Goal: Task Accomplishment & Management: Use online tool/utility

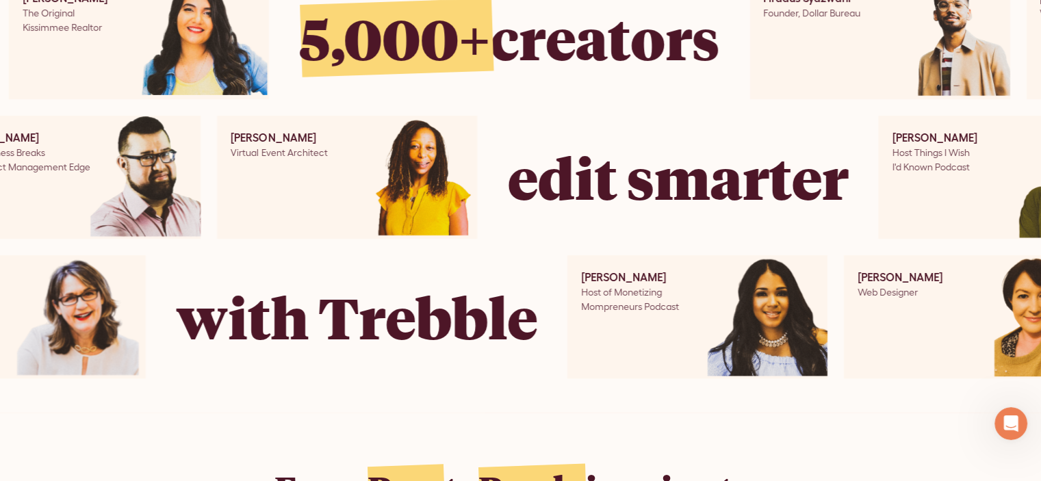
scroll to position [698, 0]
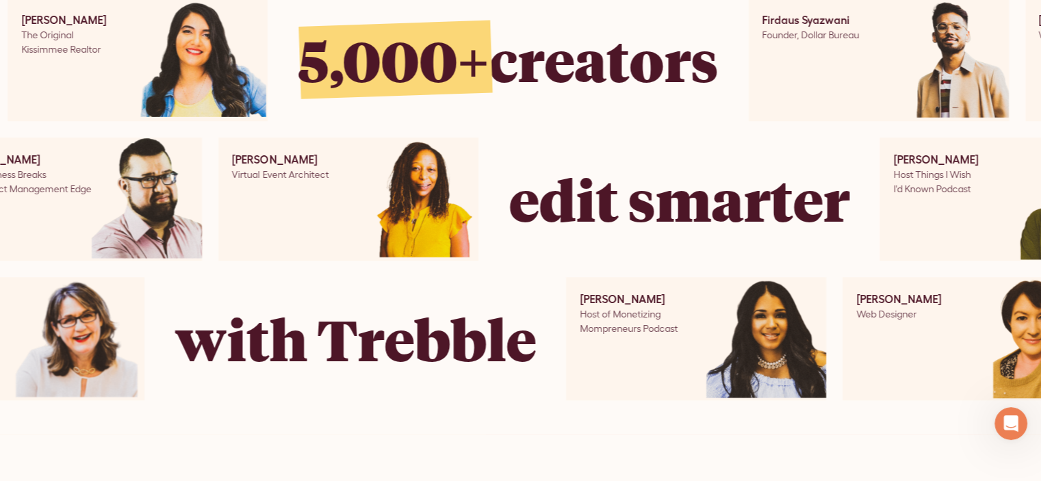
drag, startPoint x: 1043, startPoint y: 25, endPoint x: 1037, endPoint y: 55, distance: 31.3
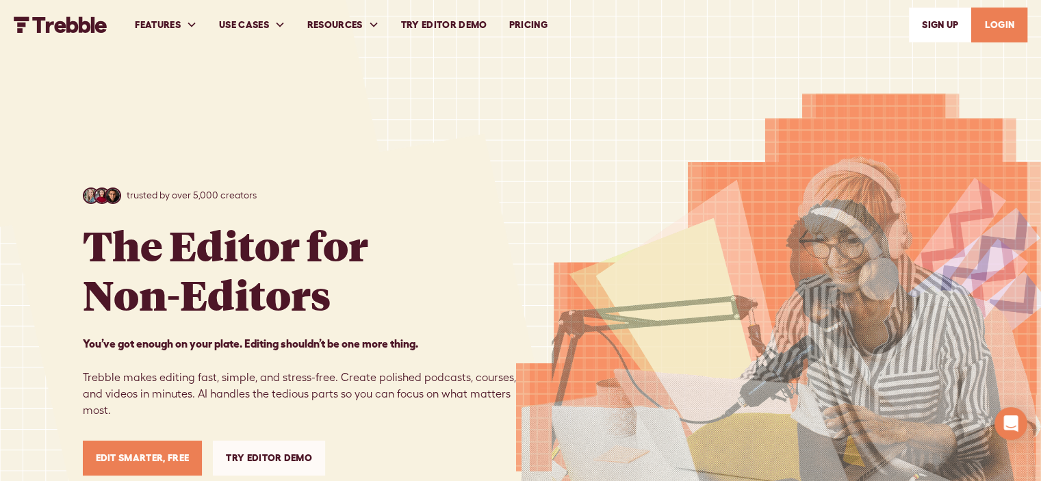
click at [547, 23] on link "PRICING" at bounding box center [527, 24] width 60 height 47
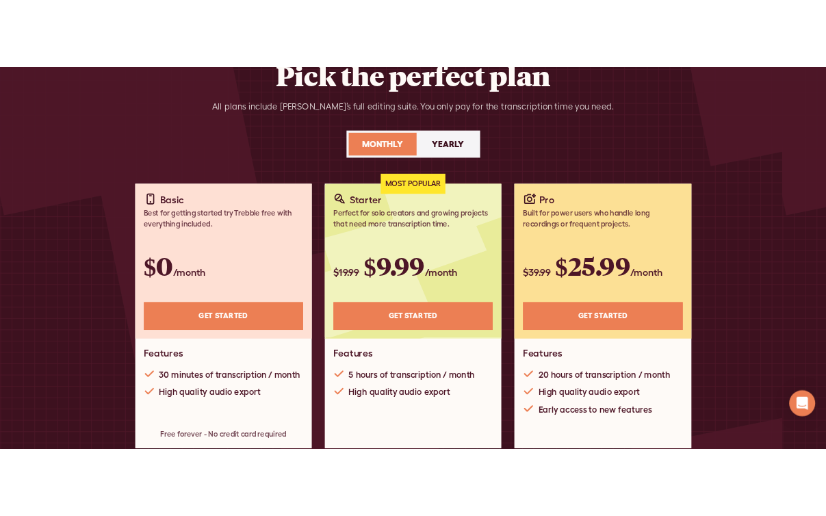
scroll to position [138, 0]
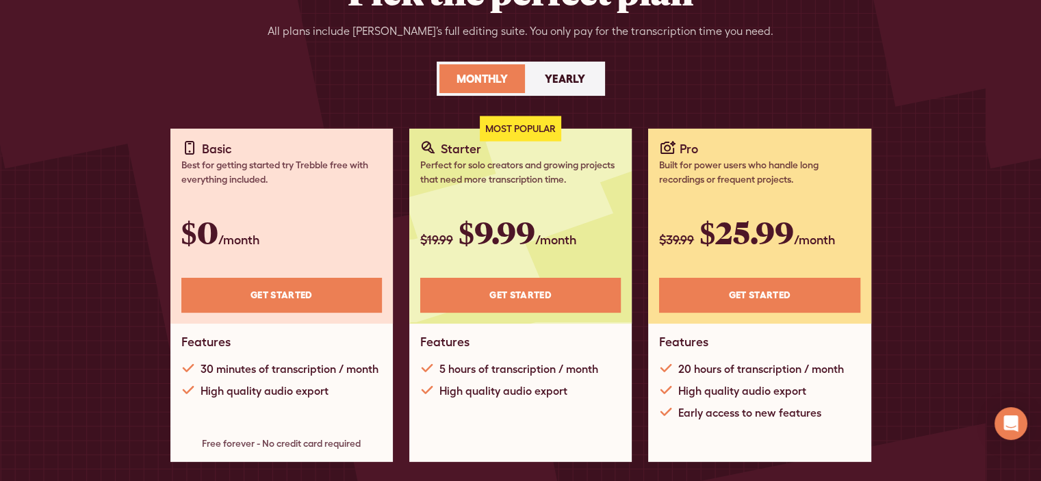
click at [276, 289] on link "Get STARTED" at bounding box center [281, 295] width 201 height 35
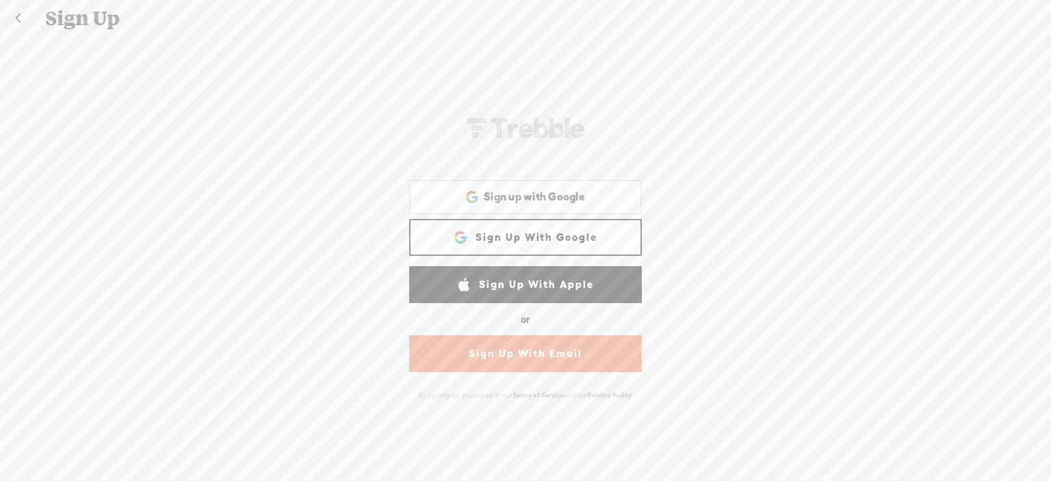
click at [525, 358] on link "Sign Up With Email" at bounding box center [525, 353] width 233 height 37
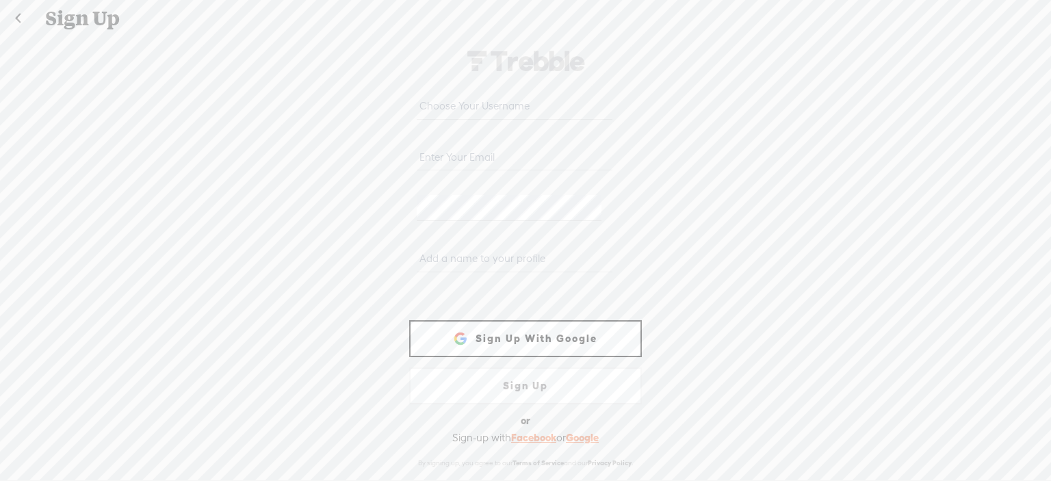
click at [474, 105] on input "text" at bounding box center [514, 106] width 195 height 27
type input "keith_keller"
click at [449, 151] on input "email" at bounding box center [514, 157] width 195 height 27
type input "keithkellermelbourne@gmail.com"
click at [417, 254] on input "text" at bounding box center [514, 259] width 195 height 27
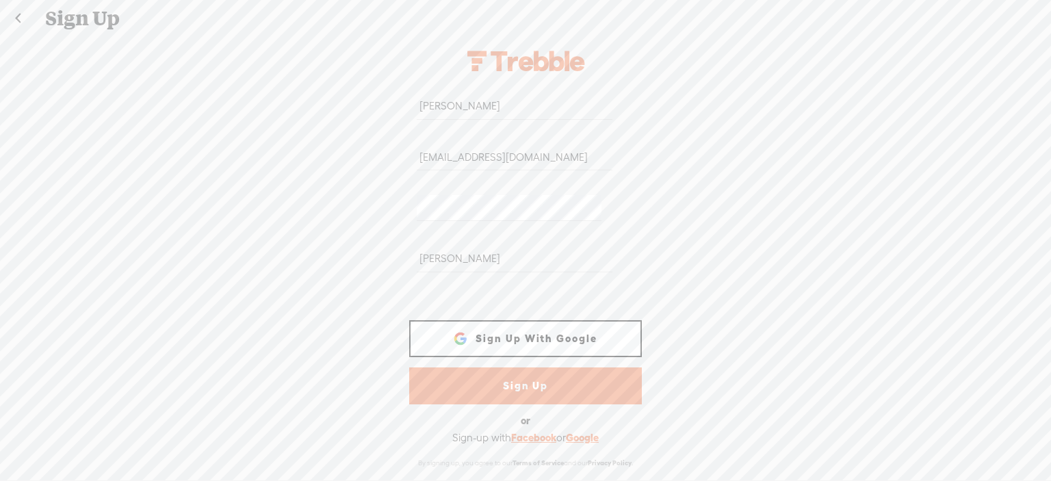
type input "Keith Keller"
click at [502, 383] on link "Sign Up" at bounding box center [525, 385] width 233 height 37
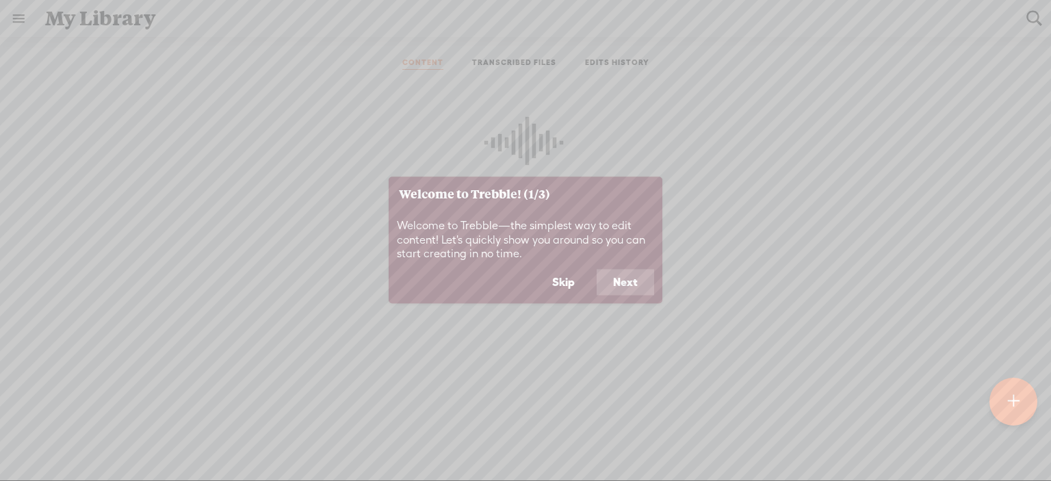
click at [620, 281] on button "Next" at bounding box center [625, 283] width 57 height 26
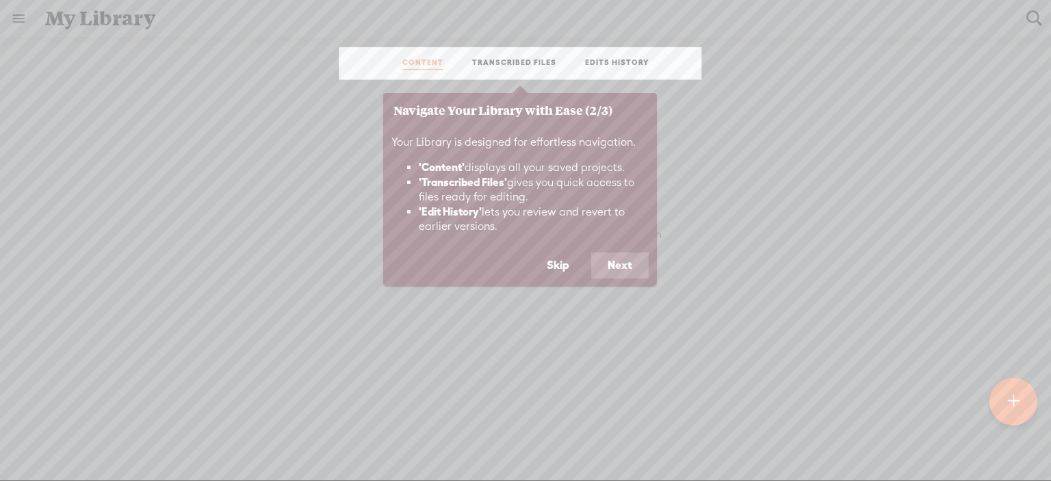
click at [623, 266] on button "Next" at bounding box center [619, 266] width 57 height 26
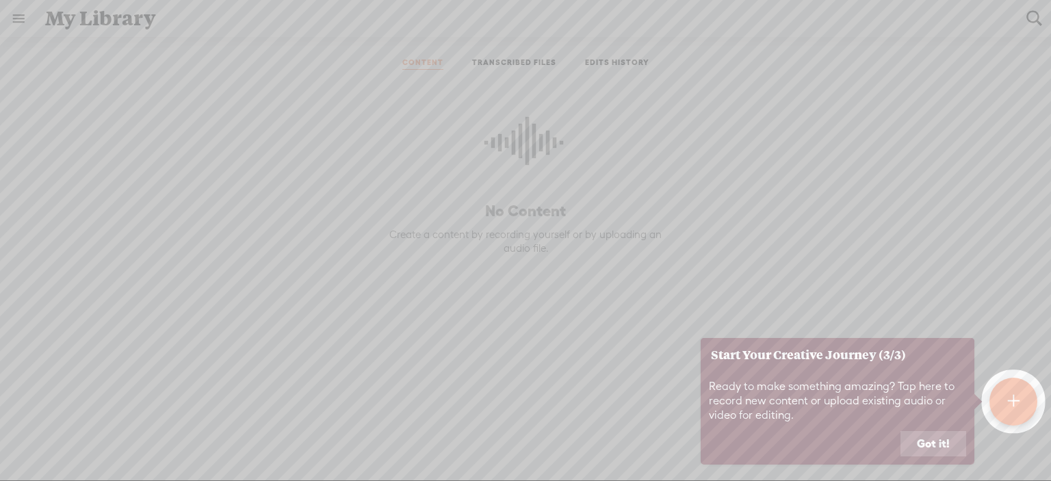
click at [938, 437] on button "Got it!" at bounding box center [934, 444] width 66 height 26
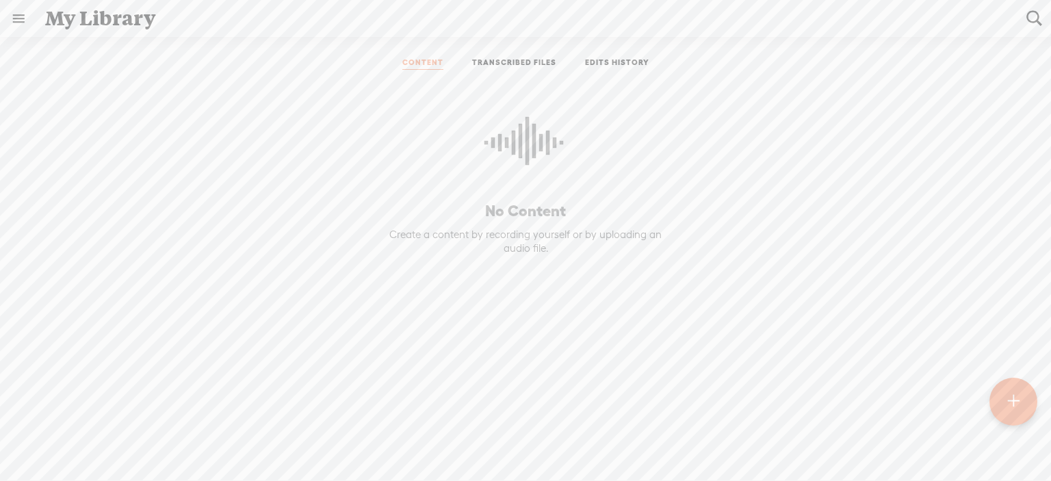
click at [1010, 403] on t at bounding box center [1014, 402] width 12 height 30
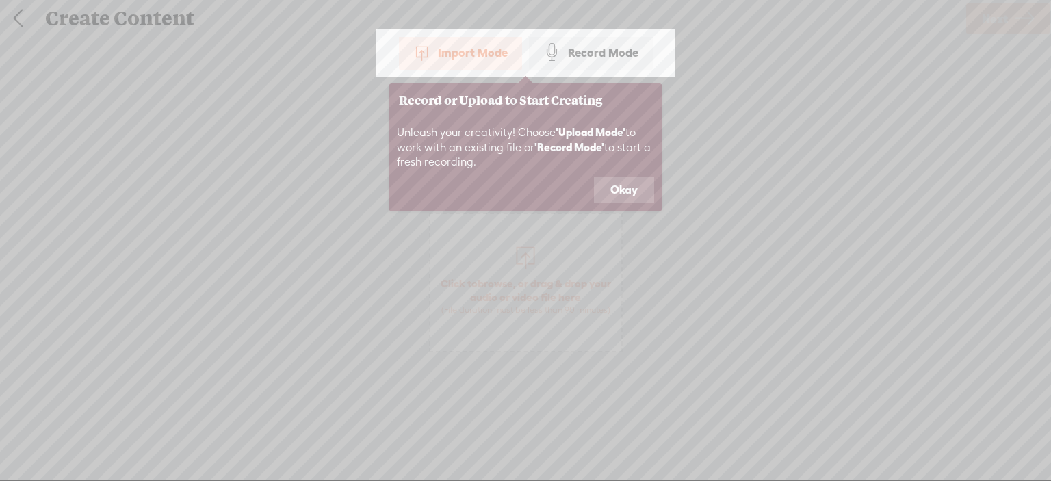
click at [469, 55] on div "Import Mode" at bounding box center [460, 53] width 123 height 34
click at [628, 183] on button "Okay" at bounding box center [624, 190] width 60 height 26
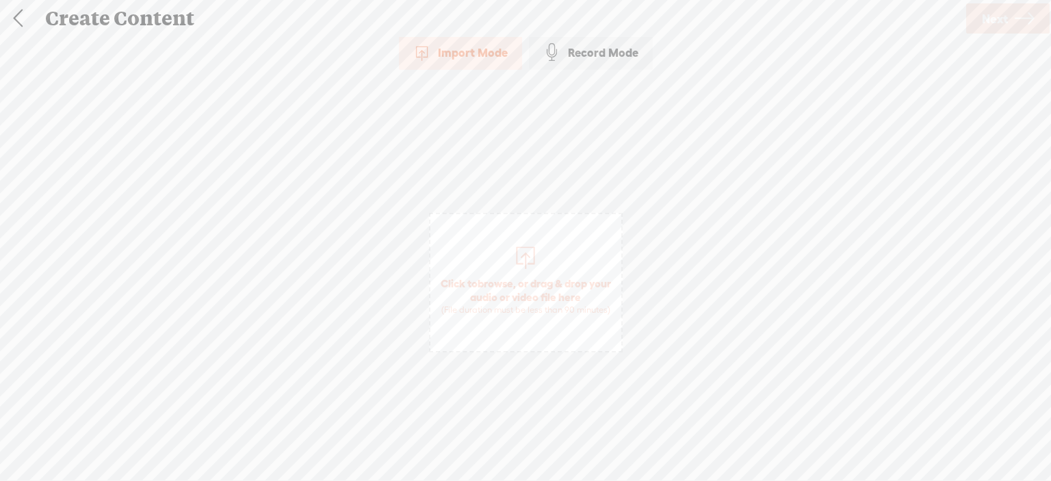
click at [457, 40] on div "Import Mode" at bounding box center [460, 53] width 123 height 34
click at [463, 54] on div "Import Mode" at bounding box center [460, 53] width 123 height 34
click at [518, 289] on span "Click to browse , or drag & drop your audio or video file here (File duration m…" at bounding box center [525, 296] width 191 height 53
click at [987, 20] on span "Next" at bounding box center [995, 18] width 26 height 35
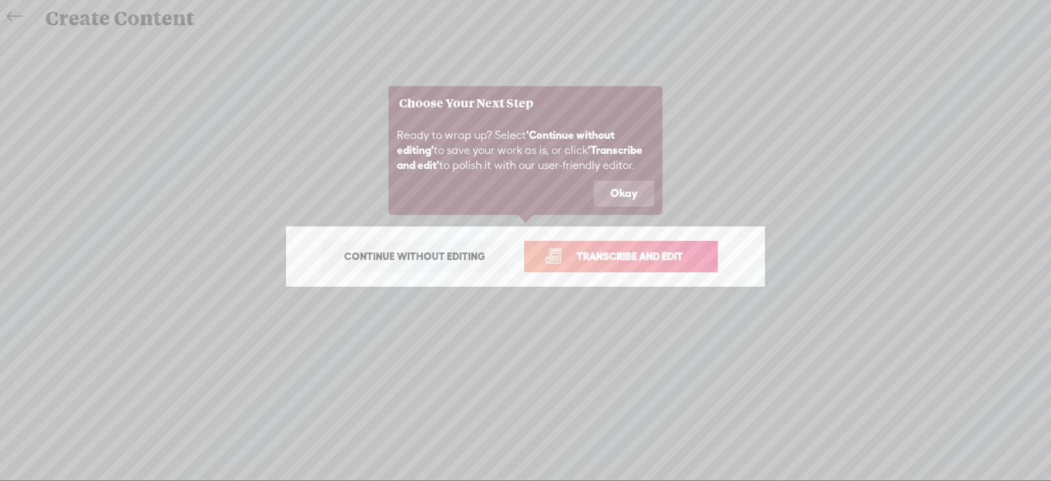
click at [627, 259] on span "Transcribe and edit" at bounding box center [630, 256] width 135 height 16
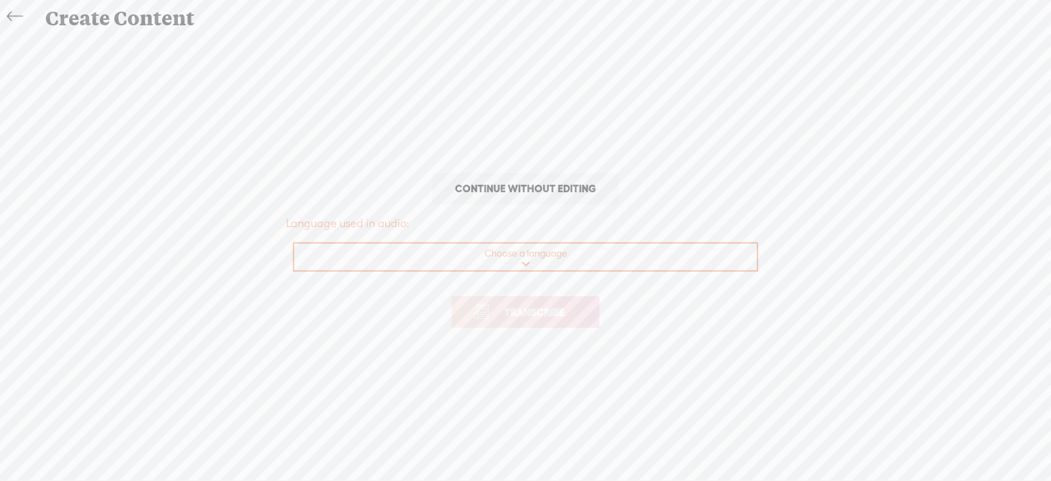
click at [527, 265] on select "Choose a language Afrikaans Albanian Amharic Arabic, Gulf Arabic, Modern Standa…" at bounding box center [526, 258] width 464 height 28
select select "en-AU"
click at [294, 244] on select "Choose a language Afrikaans Albanian Amharic Arabic, Gulf Arabic, Modern Standa…" at bounding box center [526, 258] width 464 height 28
click at [529, 308] on span "Transcribe" at bounding box center [534, 313] width 89 height 16
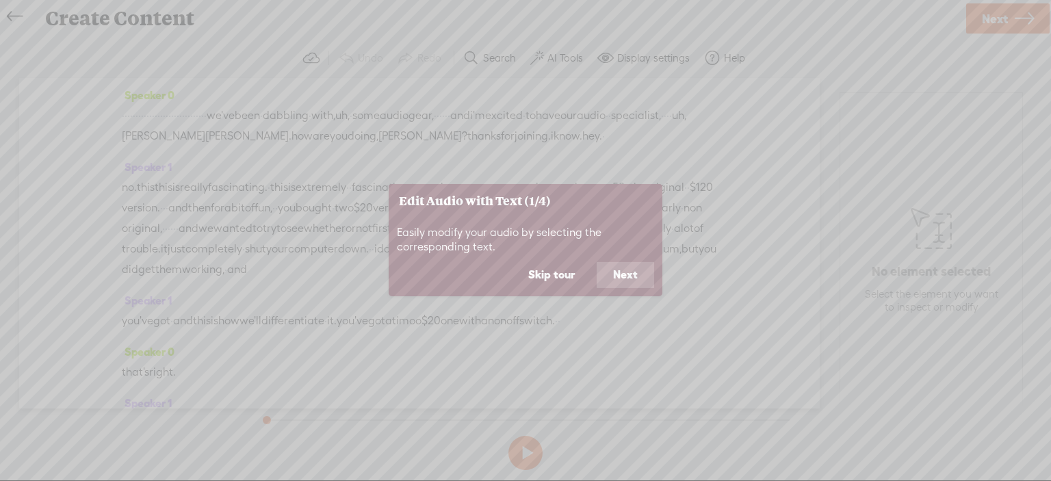
click at [619, 276] on button "Next" at bounding box center [625, 275] width 57 height 26
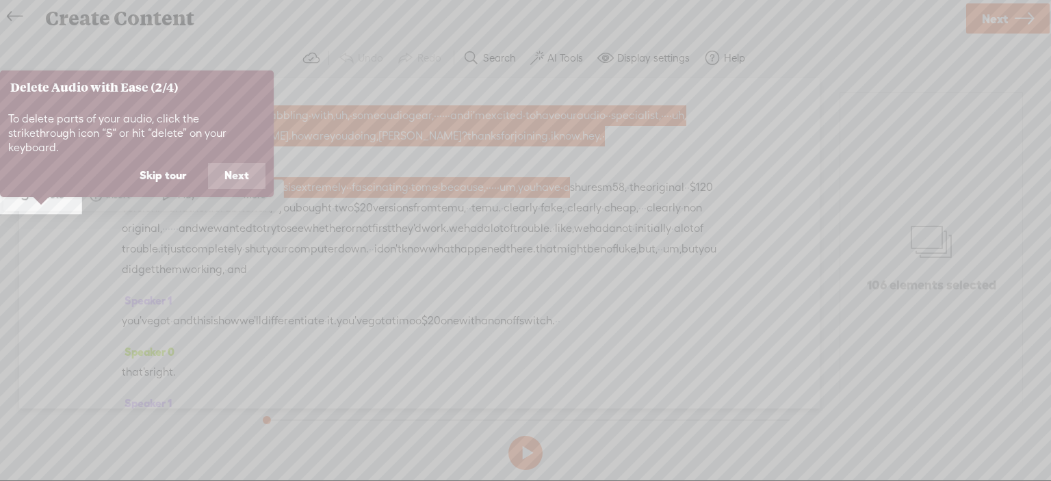
click at [248, 163] on button "Next" at bounding box center [236, 176] width 57 height 26
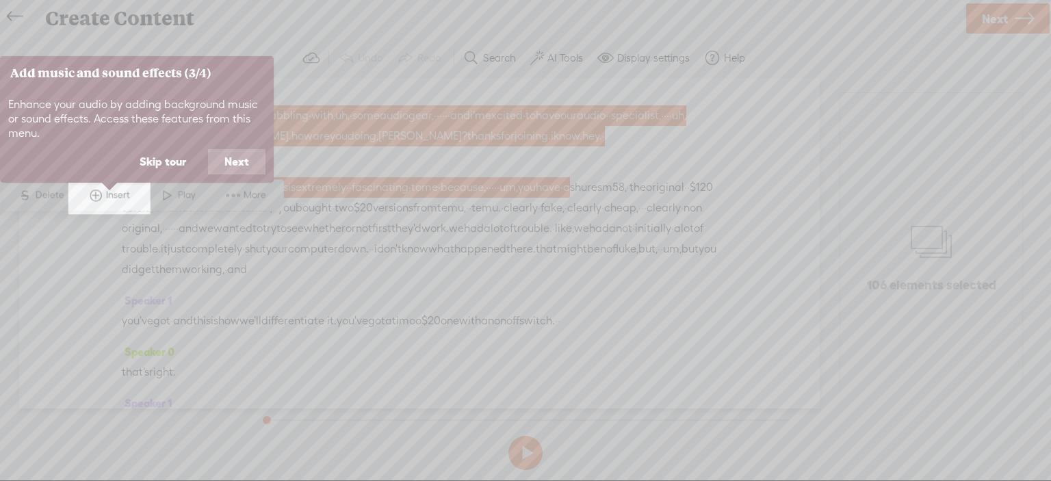
click at [248, 152] on button "Next" at bounding box center [236, 162] width 57 height 26
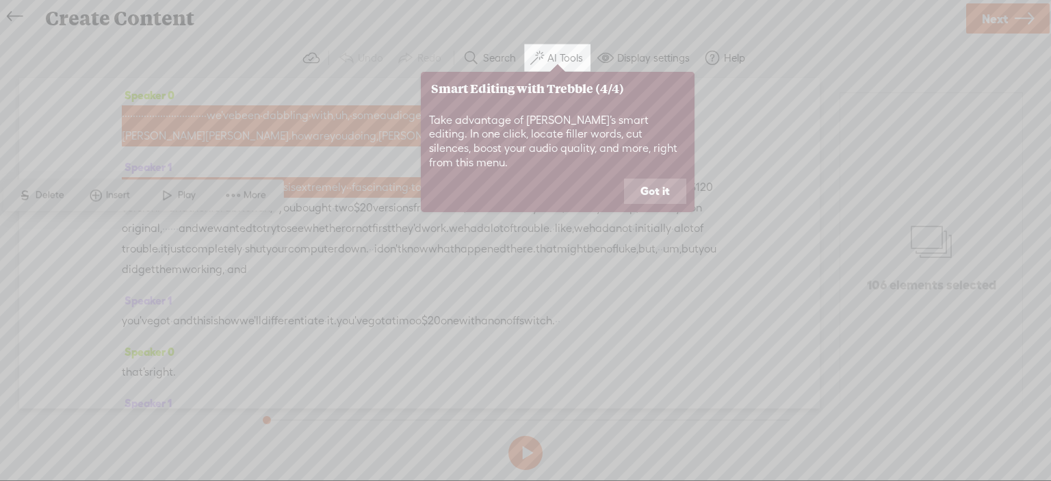
click at [399, 161] on icon at bounding box center [525, 240] width 1051 height 481
click at [661, 179] on button "Got it" at bounding box center [655, 192] width 62 height 26
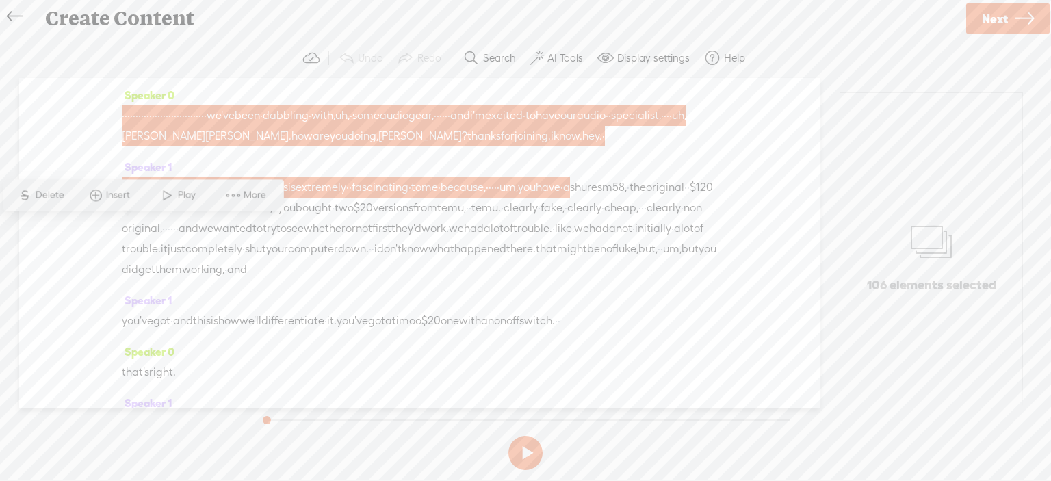
click at [157, 90] on span "Speaker 0" at bounding box center [148, 95] width 53 height 12
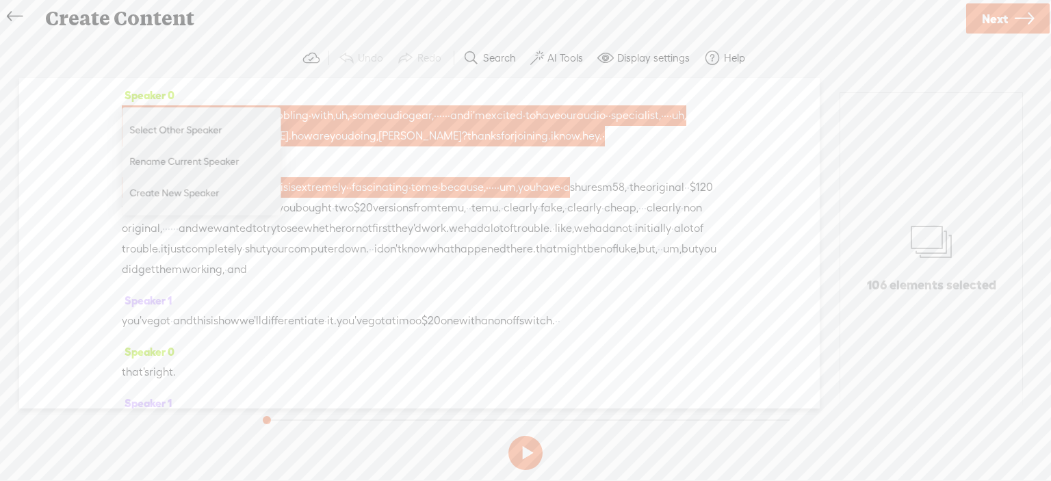
click at [175, 158] on span "Rename Current Speaker" at bounding box center [197, 161] width 137 height 31
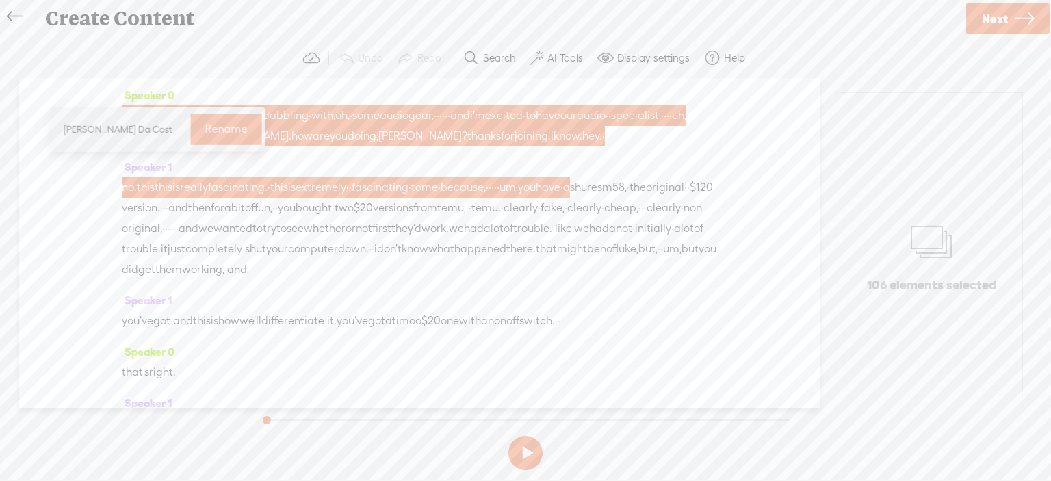
type input "Americo Da Costa"
click at [216, 132] on label "Rename" at bounding box center [226, 130] width 42 height 28
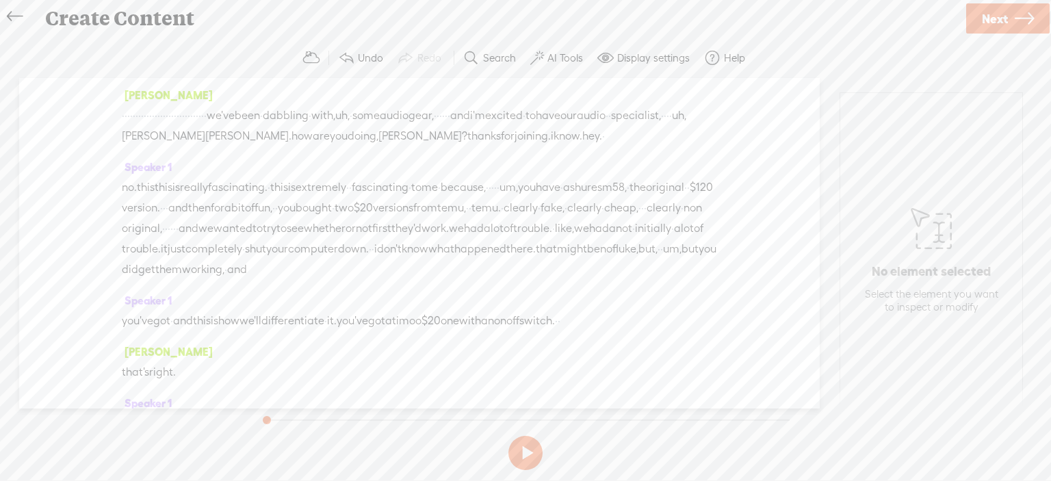
click at [139, 173] on span "Speaker 1" at bounding box center [147, 167] width 50 height 12
click at [143, 253] on span "Rename Current Speaker" at bounding box center [197, 254] width 137 height 31
type input "Keith Keller"
click at [210, 149] on label "Rename" at bounding box center [225, 152] width 42 height 28
drag, startPoint x: 371, startPoint y: 114, endPoint x: 120, endPoint y: 122, distance: 250.6
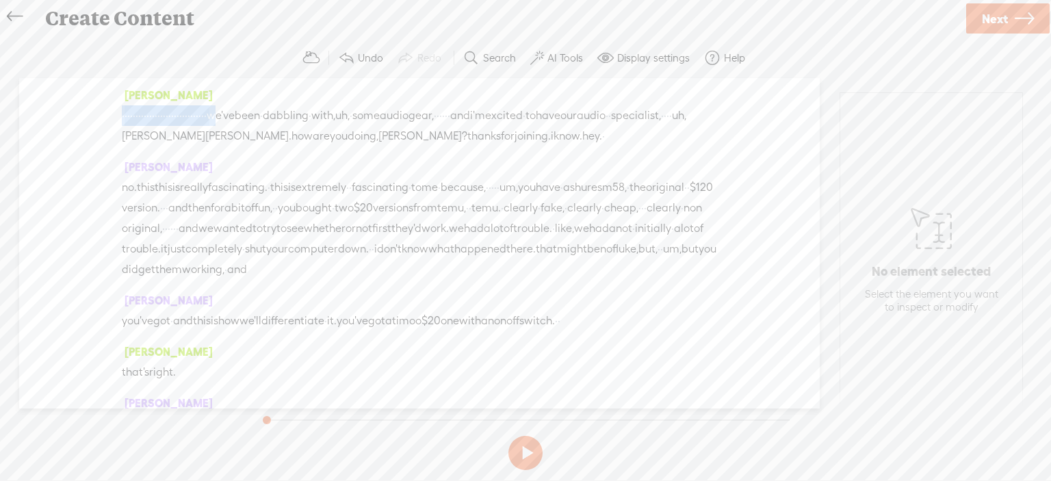
click at [120, 122] on div "Americo Da Costa · · · · · · · · · · · · · · · · · · · · · · · · · · · · · · · …" at bounding box center [419, 243] width 801 height 331
click at [235, 112] on span "we've" at bounding box center [221, 115] width 28 height 21
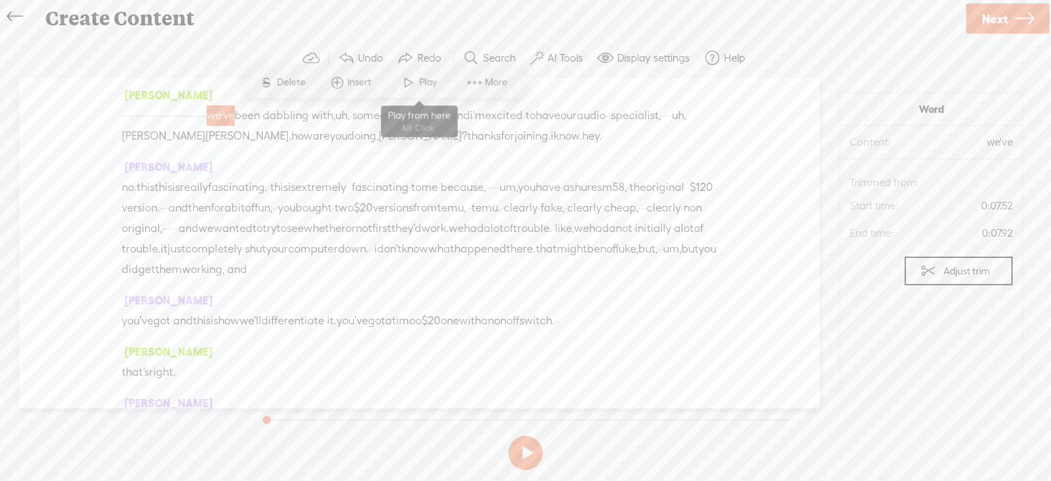
click at [411, 79] on span at bounding box center [408, 82] width 21 height 25
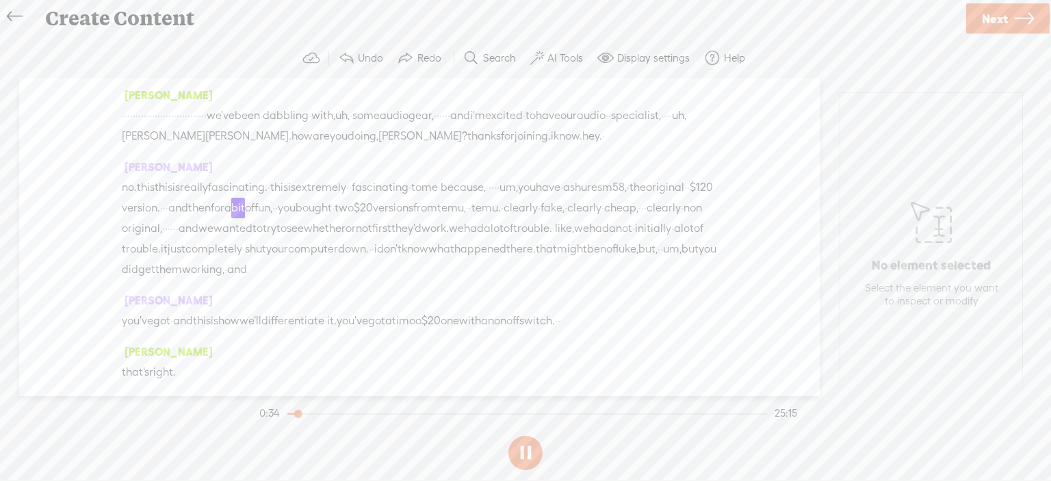
click at [988, 14] on span "Next" at bounding box center [995, 18] width 26 height 35
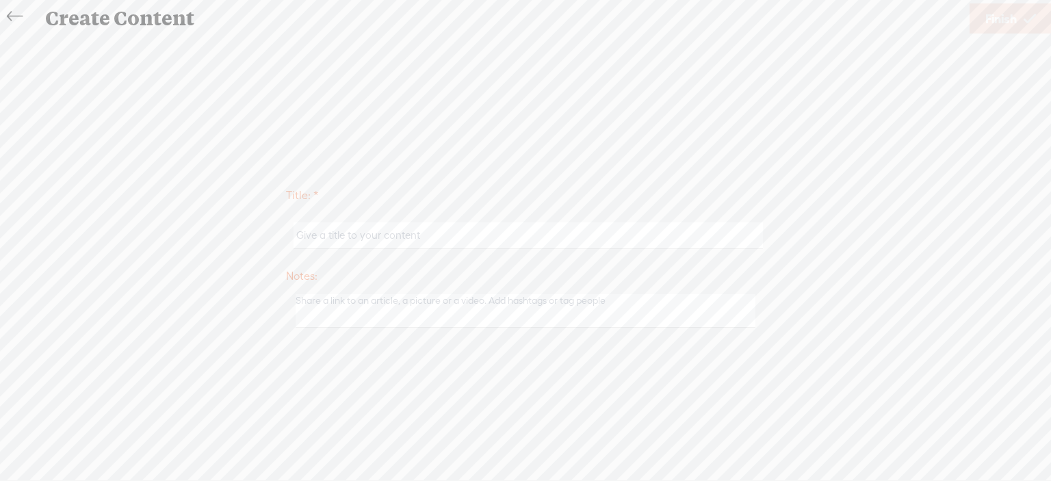
click at [370, 230] on input "text" at bounding box center [528, 235] width 469 height 27
type input "SHURE SM58 TEST"
click at [996, 18] on span "Finish" at bounding box center [1000, 18] width 31 height 35
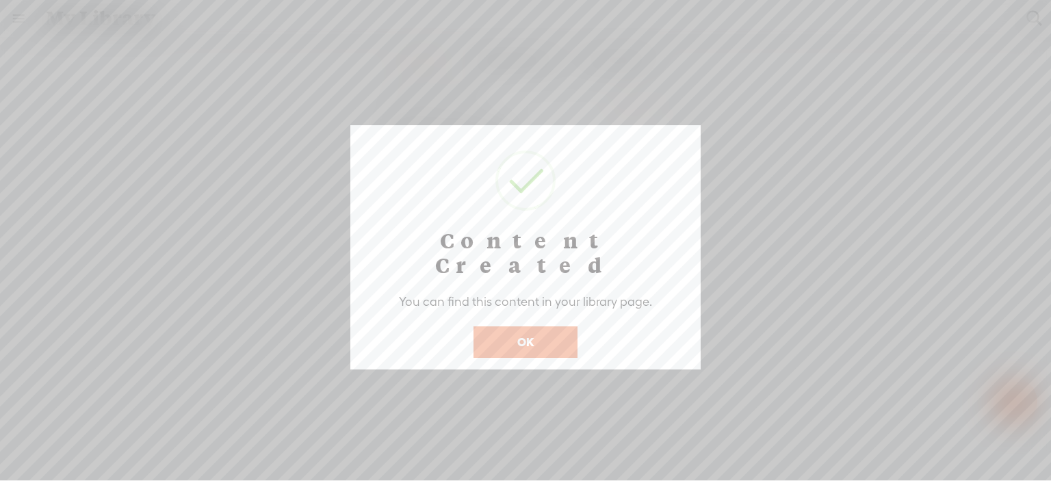
click at [520, 326] on button "OK" at bounding box center [526, 341] width 104 height 31
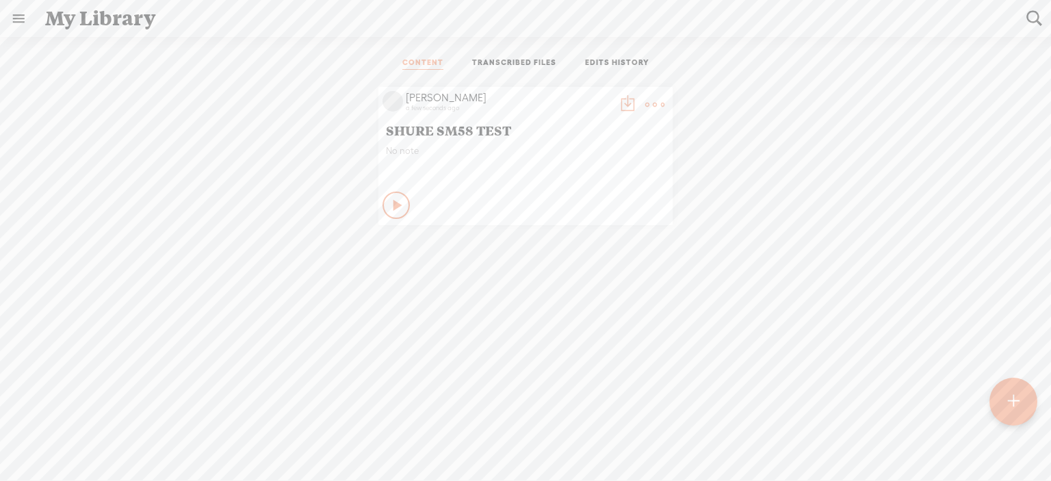
click at [650, 102] on t at bounding box center [654, 104] width 19 height 19
click at [590, 244] on link "Download as..." at bounding box center [585, 244] width 137 height 31
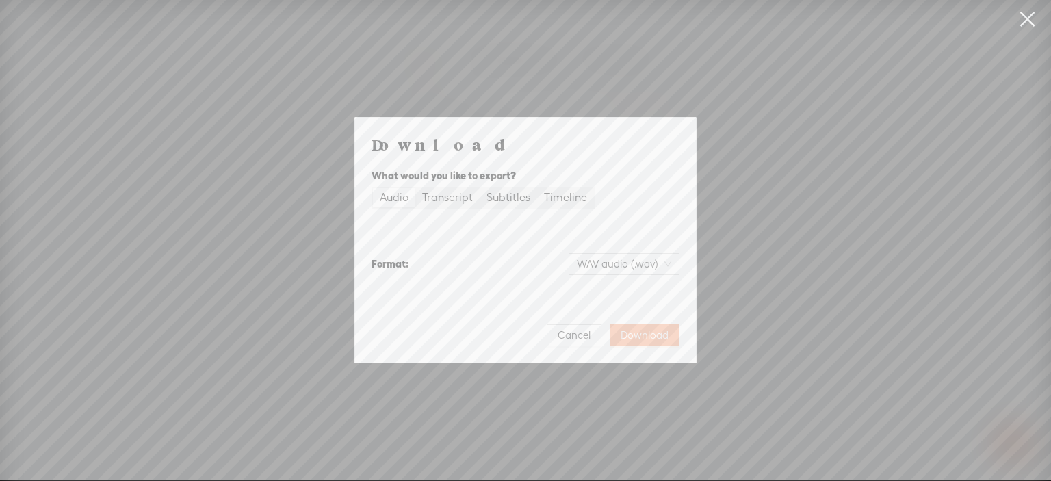
click at [648, 336] on span "Download" at bounding box center [645, 335] width 48 height 14
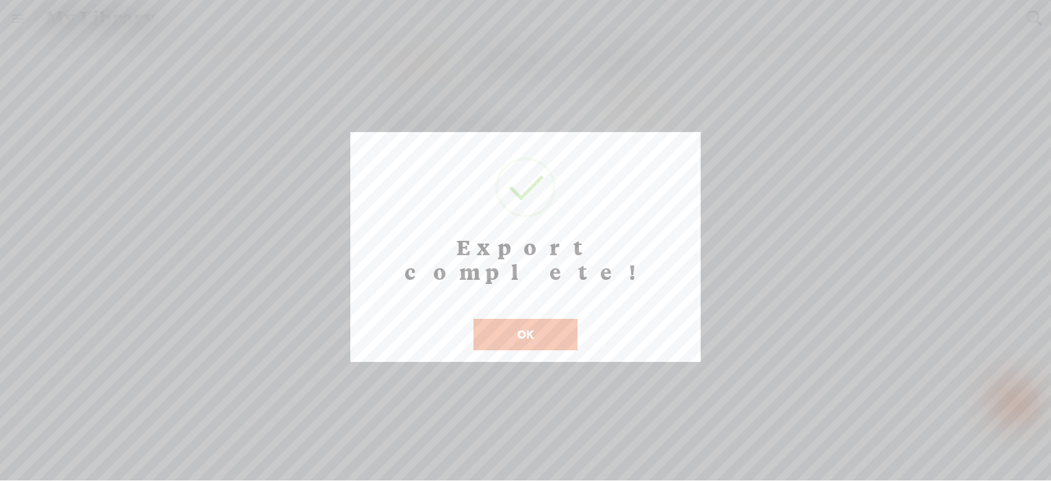
click at [516, 319] on button "OK" at bounding box center [526, 334] width 104 height 31
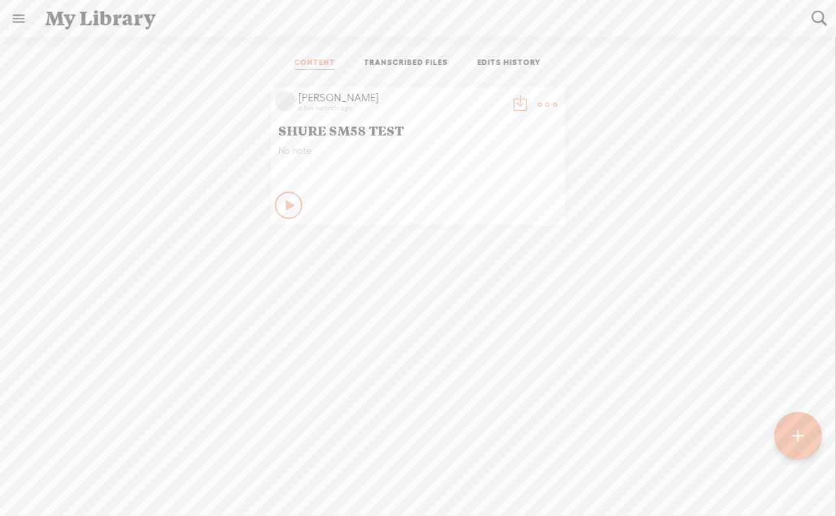
click at [501, 62] on link "EDITS HISTORY" at bounding box center [510, 63] width 64 height 12
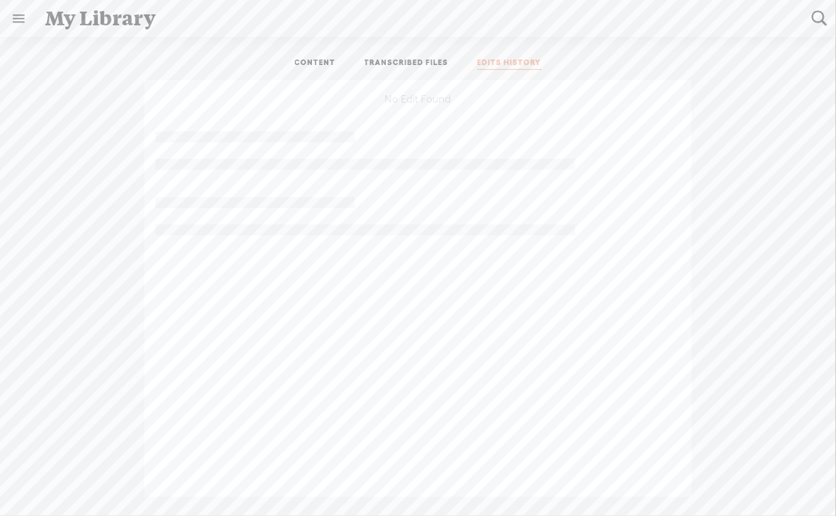
click at [432, 61] on link "TRANSCRIBED FILES" at bounding box center [407, 63] width 84 height 12
click at [307, 60] on link "CONTENT" at bounding box center [315, 63] width 41 height 12
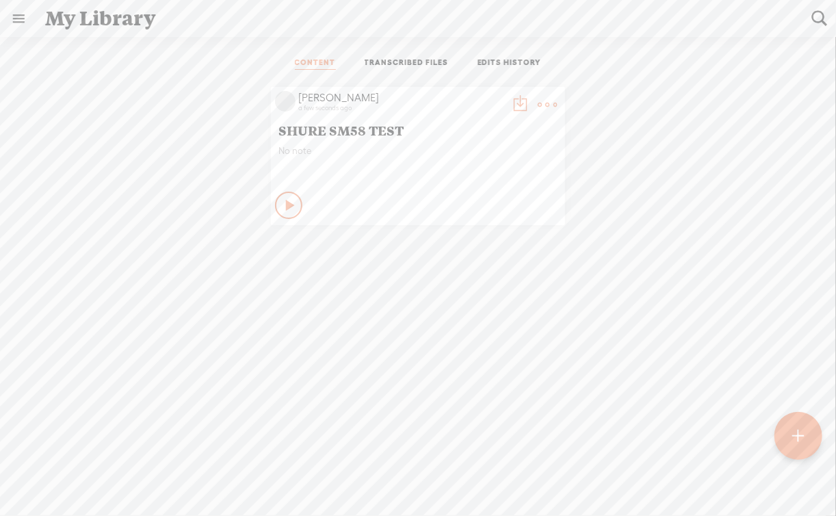
click at [18, 17] on link at bounding box center [19, 19] width 36 height 36
click at [60, 266] on div "MY LIBRARY" at bounding box center [79, 272] width 63 height 12
click at [543, 105] on body "You have 5 minutes of transcription remaining. Upgrade to increase your limit H…" at bounding box center [418, 257] width 836 height 515
click at [545, 105] on t at bounding box center [547, 104] width 19 height 19
click at [519, 101] on t at bounding box center [519, 104] width 19 height 19
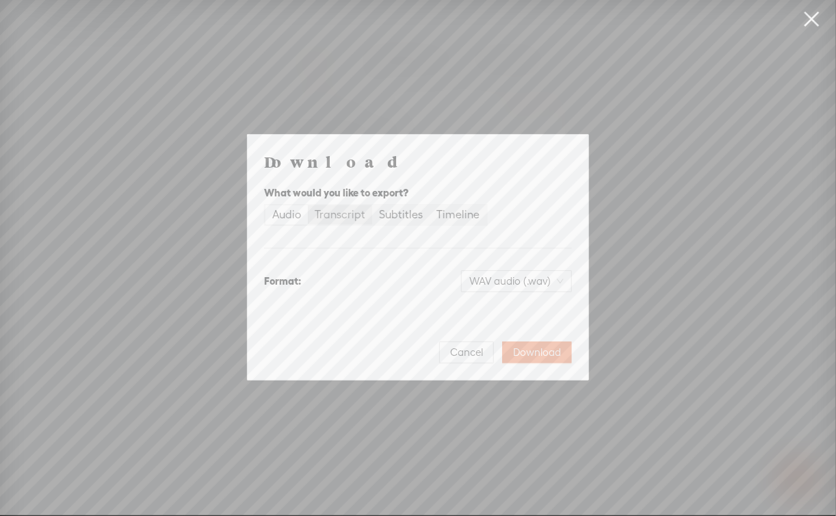
click at [348, 211] on div "Transcript" at bounding box center [340, 214] width 51 height 19
click at [308, 205] on input "Transcript" at bounding box center [308, 205] width 0 height 0
click at [563, 278] on span "Plain text (.txt)" at bounding box center [525, 281] width 78 height 21
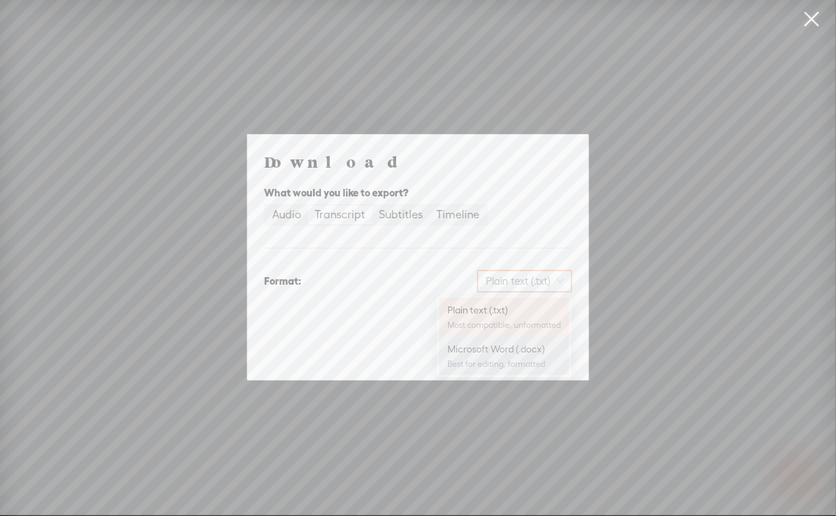
click at [477, 350] on div "Microsoft Word (.docx)" at bounding box center [505, 349] width 114 height 14
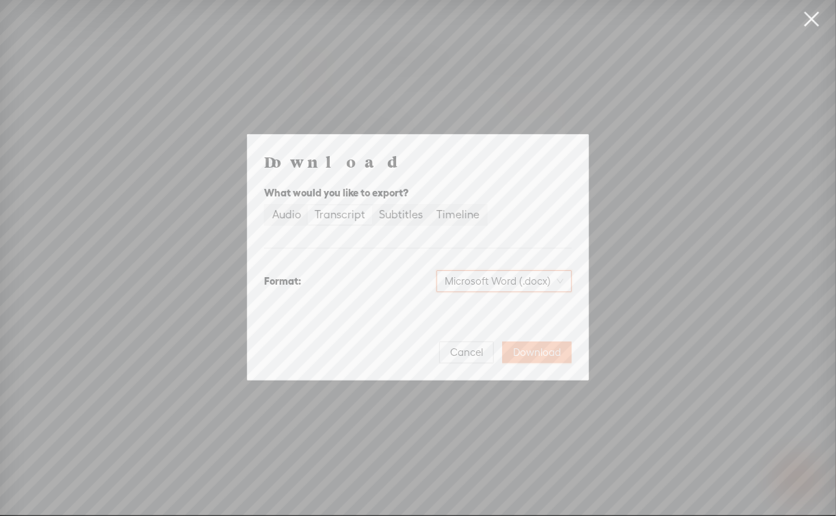
click at [531, 352] on span "Download" at bounding box center [537, 353] width 48 height 14
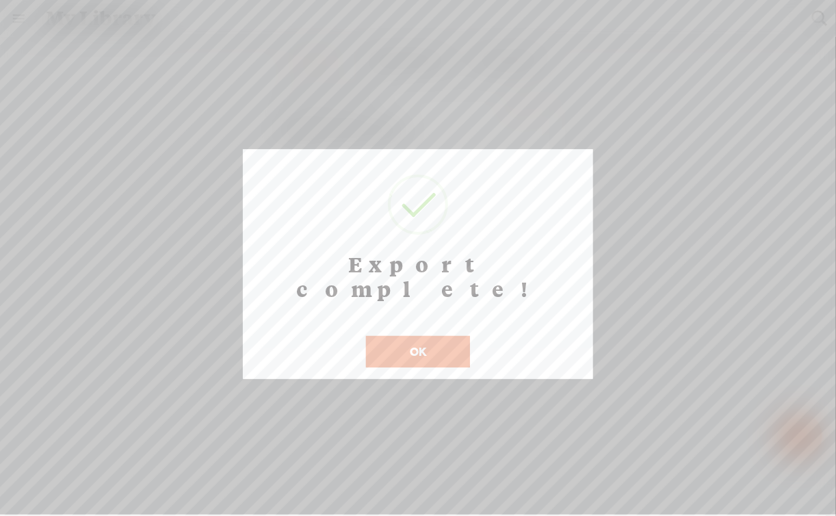
click at [417, 336] on button "OK" at bounding box center [418, 351] width 104 height 31
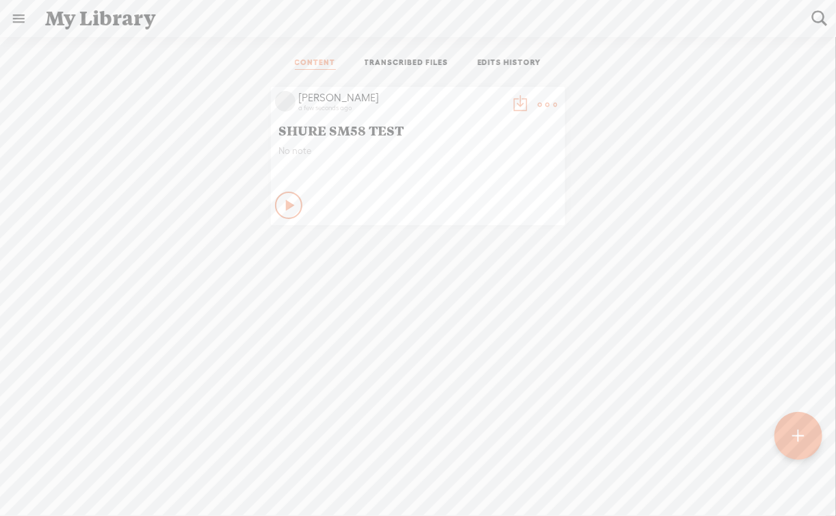
click at [517, 53] on ul "CONTENT TRANSCRIBED FILES EDITS HISTORY" at bounding box center [418, 63] width 363 height 33
click at [431, 62] on link "TRANSCRIBED FILES" at bounding box center [407, 63] width 84 height 12
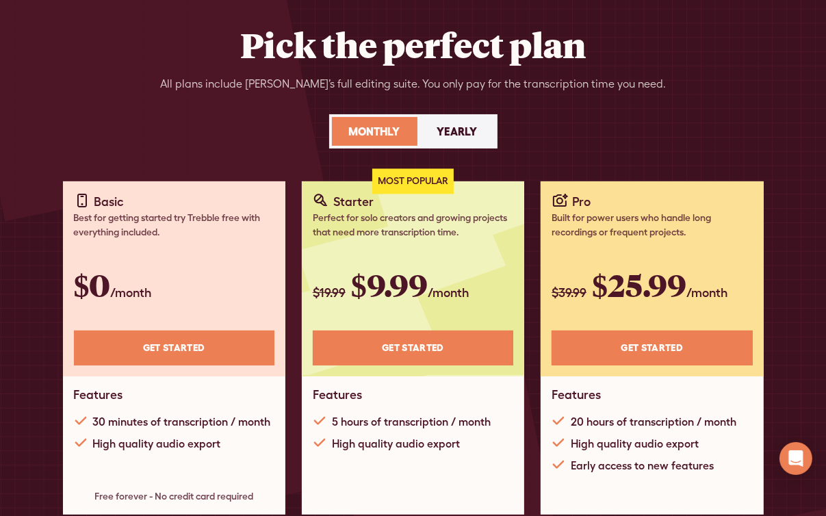
scroll to position [82, 0]
